Goal: Transaction & Acquisition: Purchase product/service

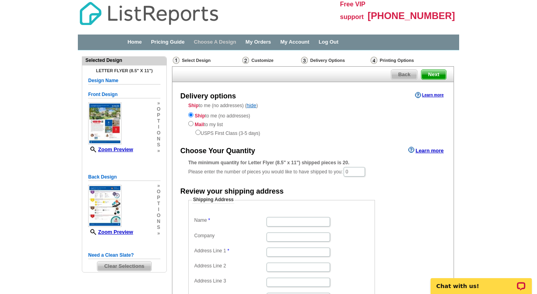
click at [236, 42] on link "Choose A Design" at bounding box center [215, 42] width 42 height 6
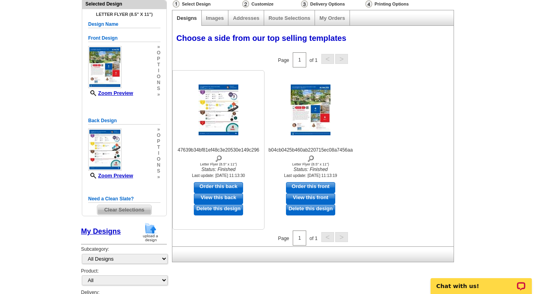
scroll to position [90, 0]
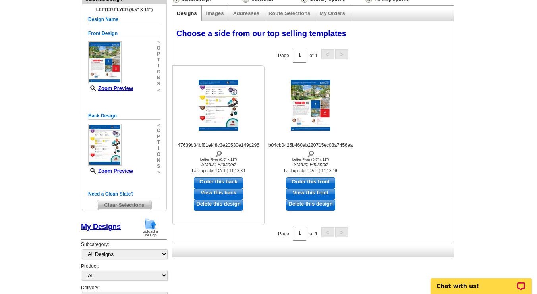
click at [225, 204] on link "Delete this design" at bounding box center [218, 205] width 49 height 11
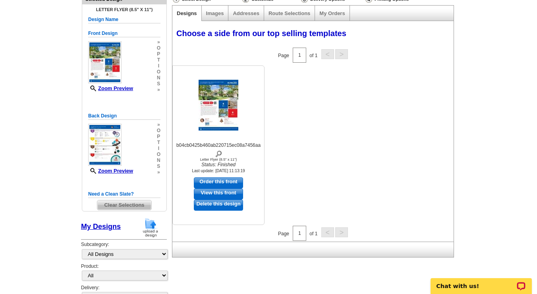
click at [220, 191] on link "View this front" at bounding box center [218, 194] width 49 height 11
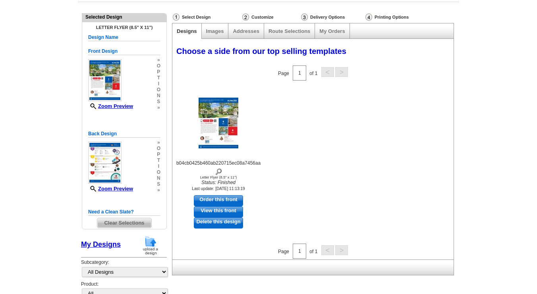
scroll to position [67, 0]
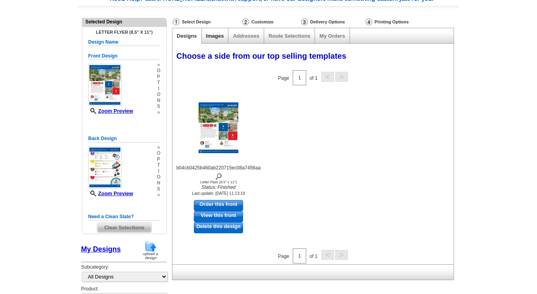
click at [216, 35] on link "Images" at bounding box center [215, 36] width 18 height 6
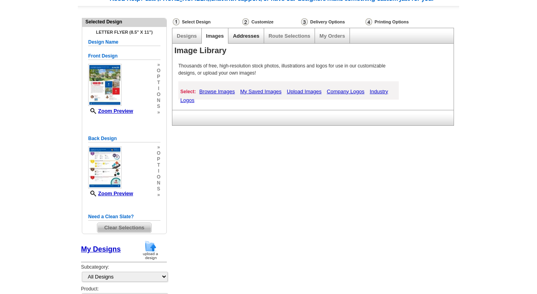
click at [250, 34] on link "Addresses" at bounding box center [246, 36] width 26 height 6
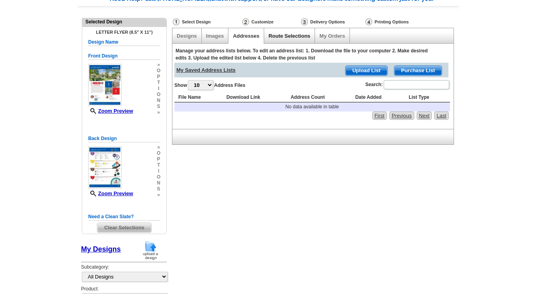
click at [281, 36] on link "Route Selections" at bounding box center [289, 36] width 42 height 6
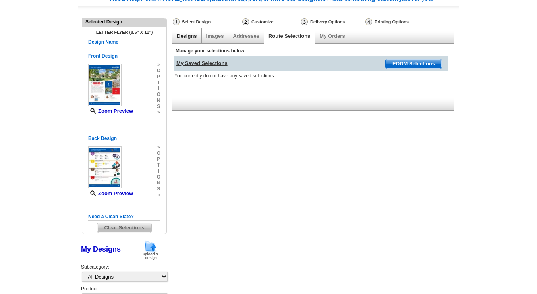
click at [187, 35] on link "Designs" at bounding box center [187, 36] width 20 height 6
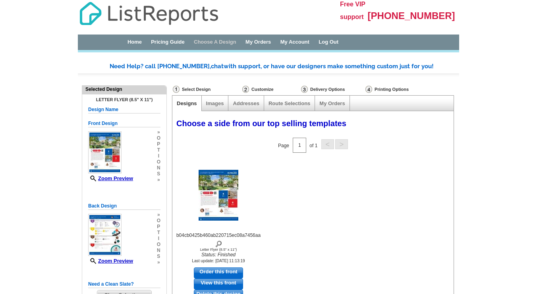
click at [225, 43] on link "Choose A Design" at bounding box center [215, 42] width 42 height 6
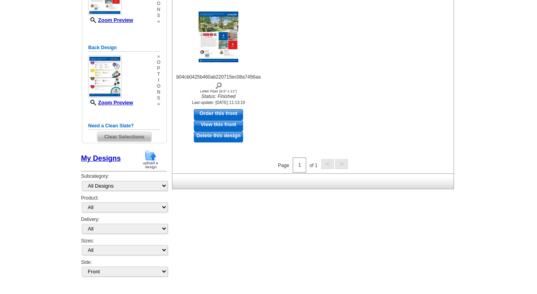
scroll to position [158, 0]
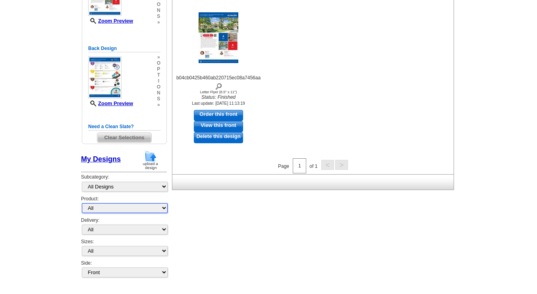
select select "2"
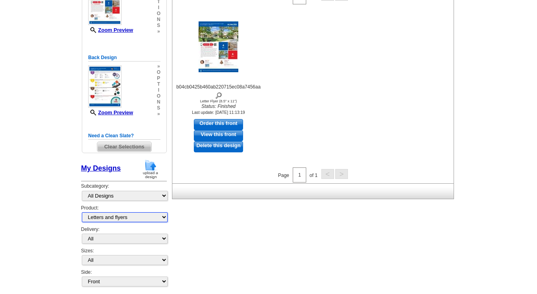
scroll to position [156, 0]
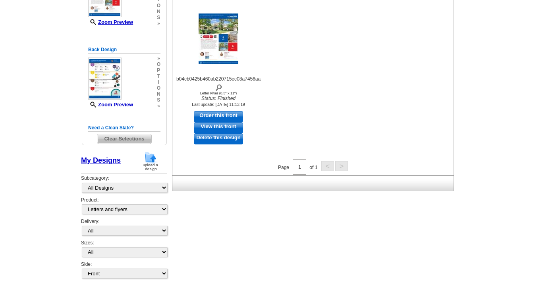
click at [115, 219] on div "Delivery: All First Class Mail Shipped to Me EDDM Save 66% on Postage" at bounding box center [124, 228] width 86 height 21
select select "3"
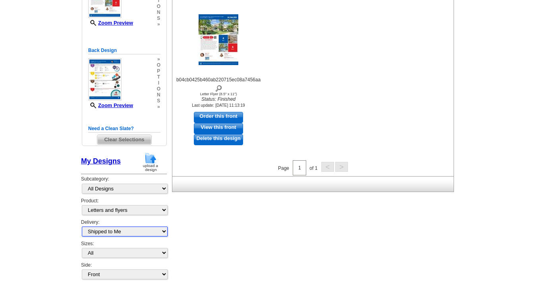
scroll to position [156, 0]
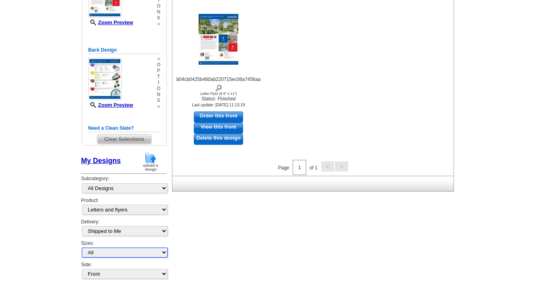
select select "6"
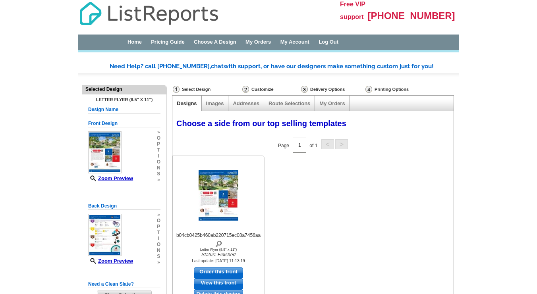
scroll to position [0, 0]
click at [196, 89] on div "Select Design" at bounding box center [206, 90] width 69 height 10
click at [134, 40] on link "Home" at bounding box center [134, 42] width 14 height 6
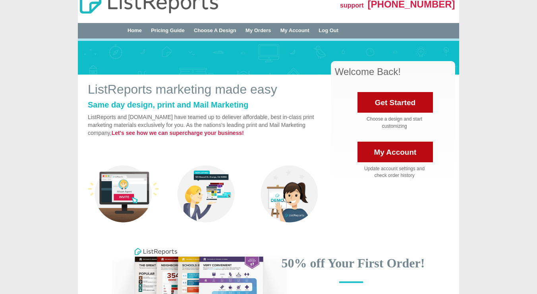
scroll to position [14, 0]
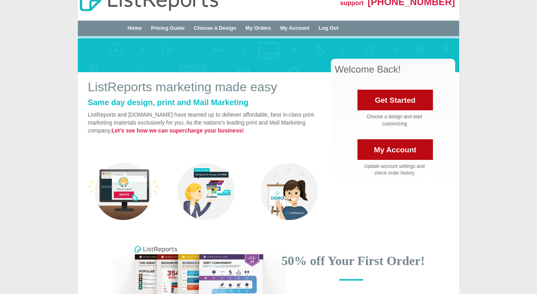
click at [379, 98] on link "Get Started" at bounding box center [394, 100] width 75 height 21
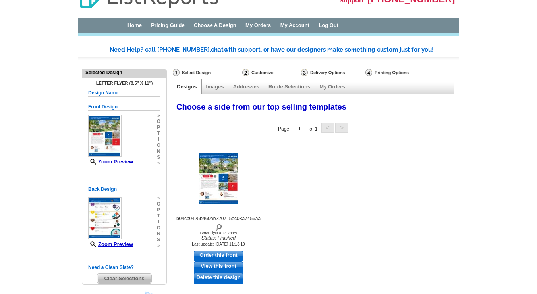
scroll to position [17, 0]
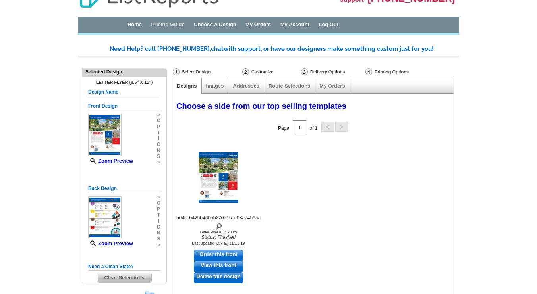
click at [183, 23] on link "Pricing Guide" at bounding box center [168, 24] width 34 height 6
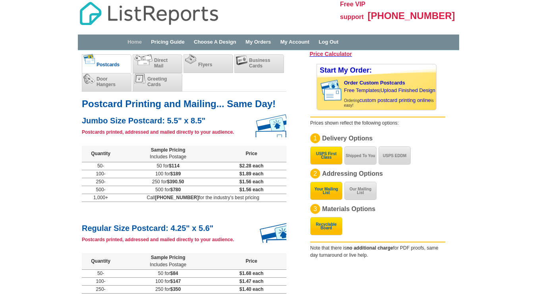
click at [136, 42] on link "Home" at bounding box center [134, 42] width 14 height 6
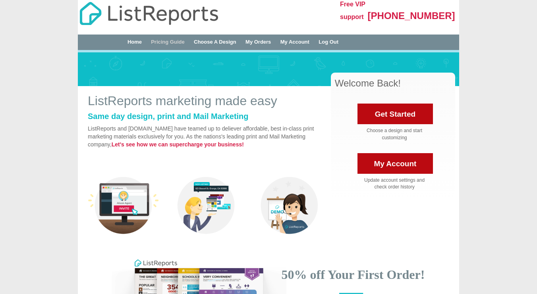
click at [174, 41] on link "Pricing Guide" at bounding box center [168, 42] width 34 height 6
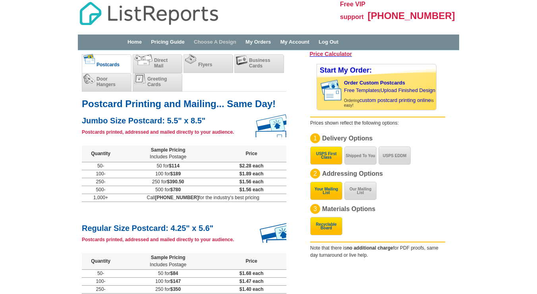
click at [225, 41] on link "Choose A Design" at bounding box center [215, 42] width 42 height 6
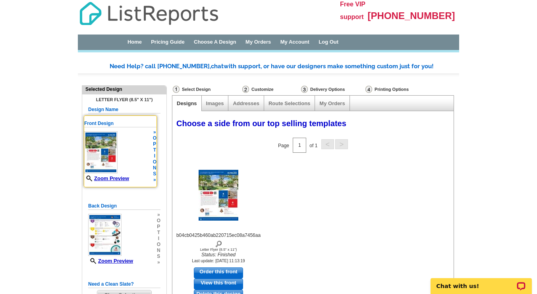
click at [106, 144] on img at bounding box center [100, 152] width 33 height 42
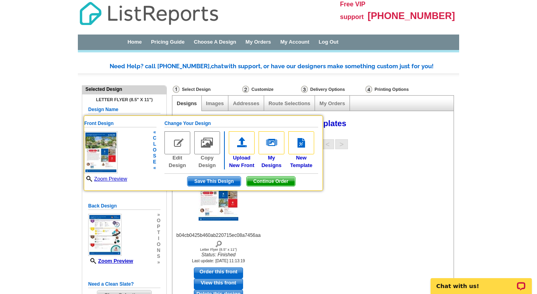
click at [172, 139] on img at bounding box center [177, 142] width 26 height 23
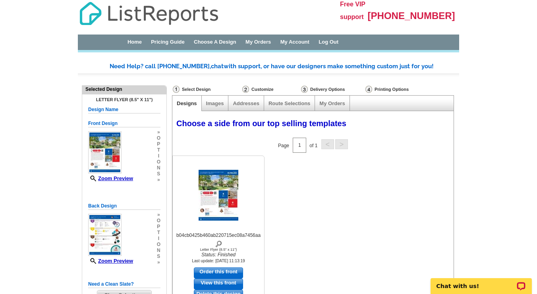
click at [223, 186] on img at bounding box center [218, 195] width 40 height 51
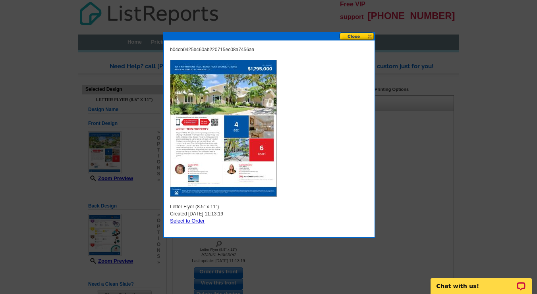
click at [223, 107] on img at bounding box center [223, 128] width 107 height 137
click at [356, 33] on button at bounding box center [356, 37] width 35 height 8
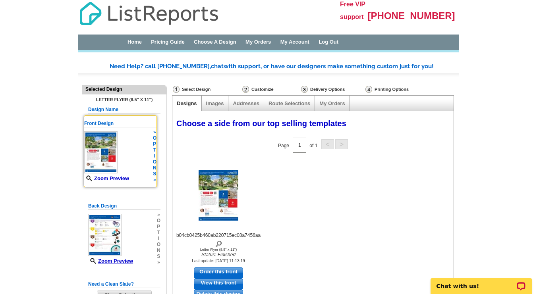
click at [110, 175] on link "Zoom Preview" at bounding box center [106, 178] width 45 height 6
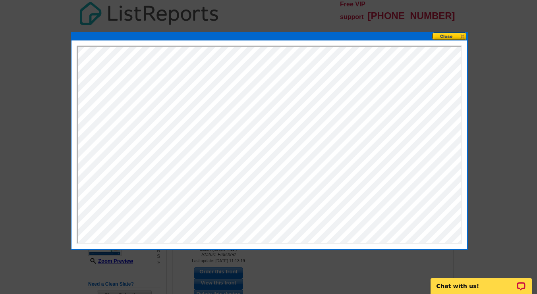
click at [450, 35] on button at bounding box center [449, 37] width 35 height 8
